Goal: Task Accomplishment & Management: Use online tool/utility

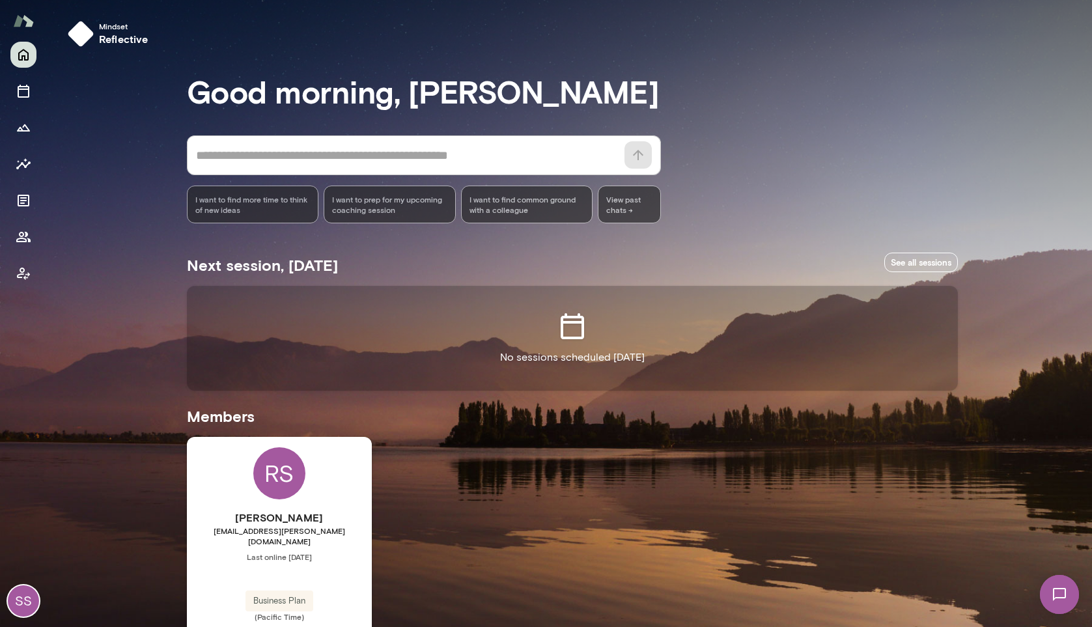
click at [1043, 583] on img at bounding box center [1059, 594] width 53 height 53
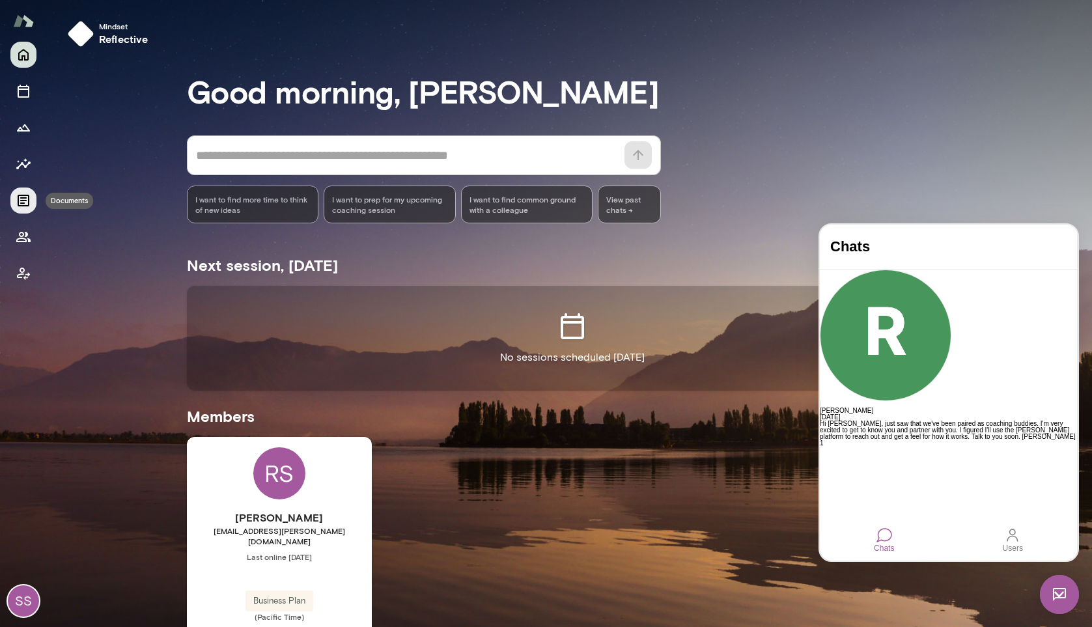
click at [19, 203] on icon "Documents" at bounding box center [24, 201] width 16 height 16
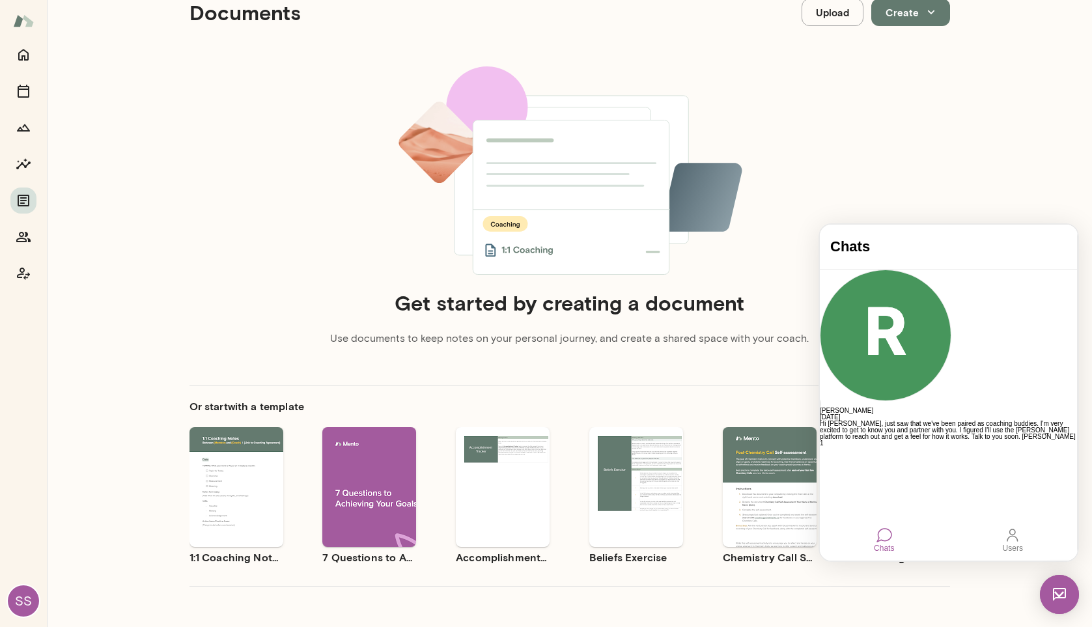
scroll to position [85, 0]
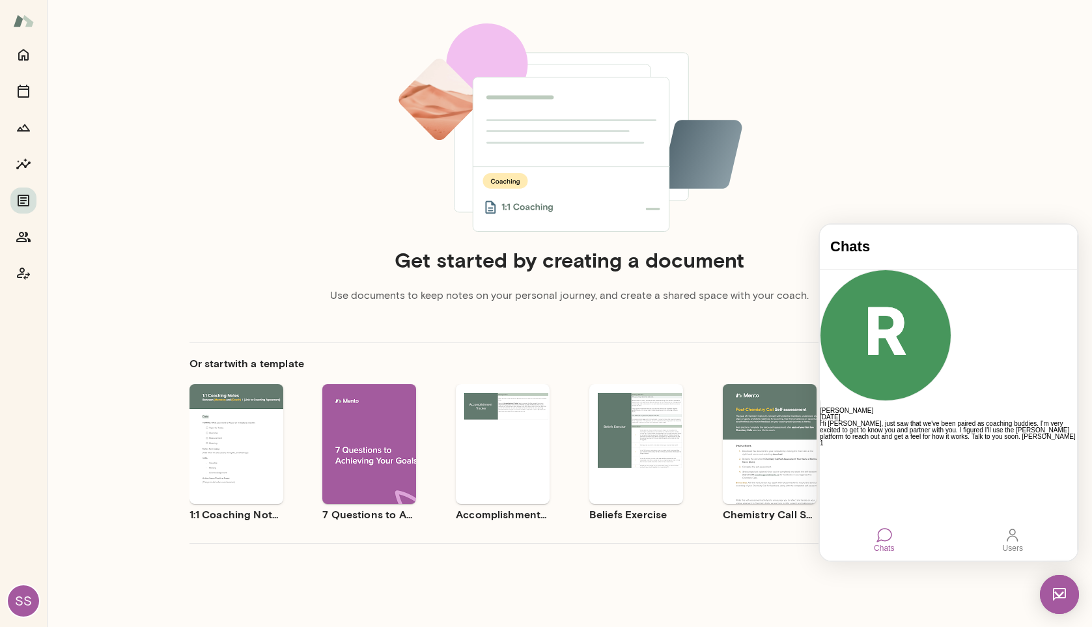
click at [1043, 583] on img at bounding box center [1059, 594] width 39 height 39
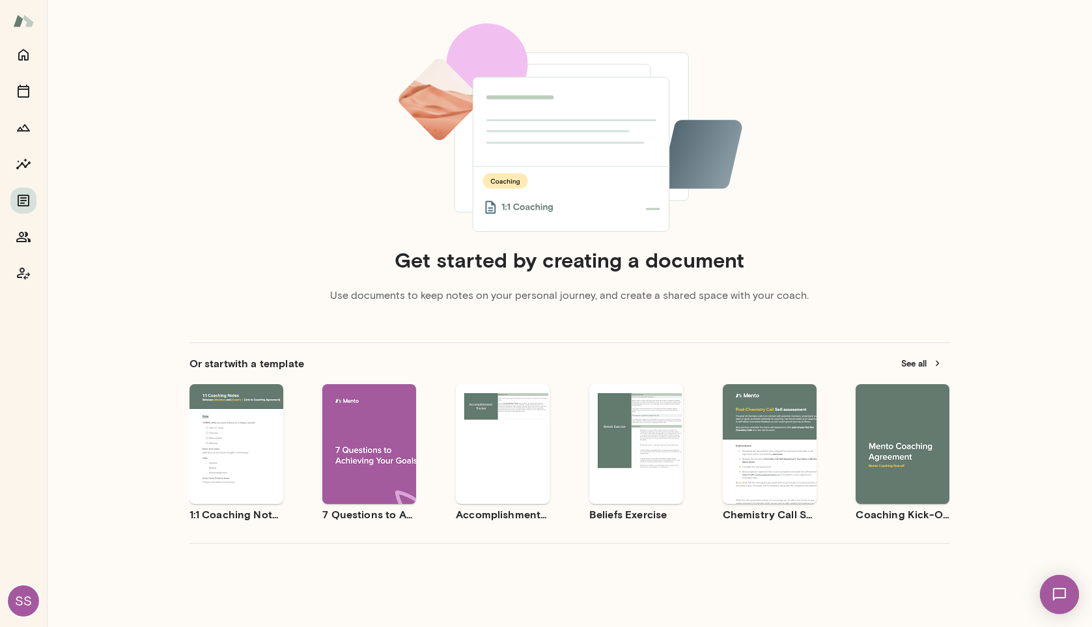
click at [236, 61] on div "Get started by creating a document Use documents to keep notes on your personal…" at bounding box center [569, 169] width 760 height 293
click at [880, 408] on div "Use template Preview" at bounding box center [902, 444] width 94 height 120
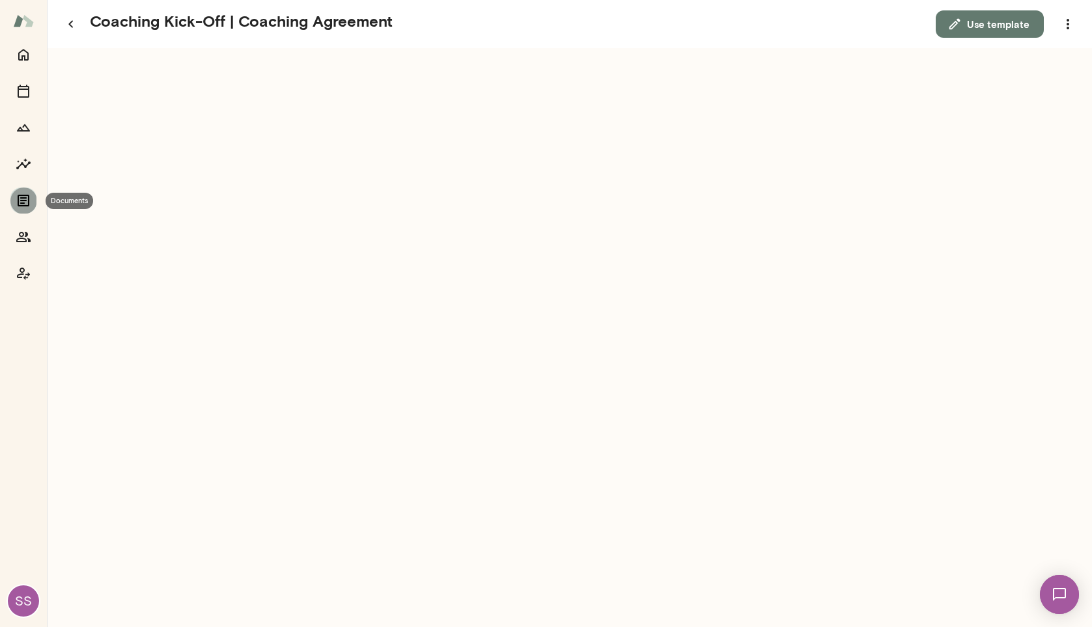
click at [21, 194] on icon "Documents" at bounding box center [24, 201] width 16 height 16
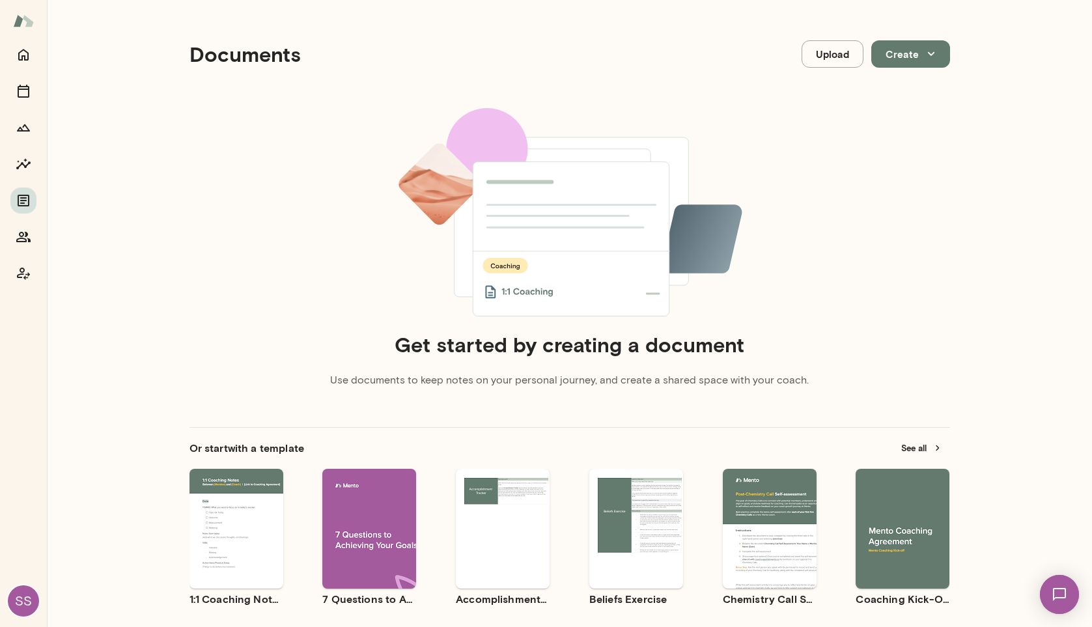
scroll to position [85, 0]
